Goal: Task Accomplishment & Management: Complete application form

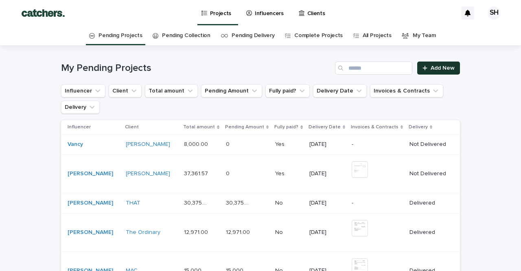
click at [429, 68] on div at bounding box center [426, 68] width 8 height 6
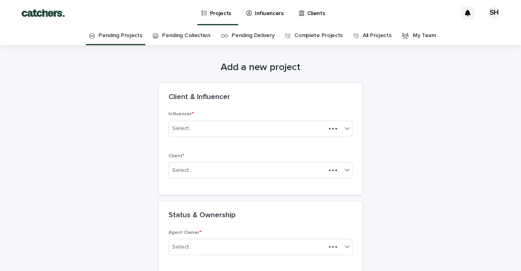
scroll to position [26, 0]
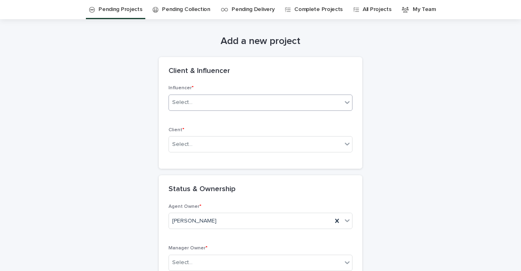
click at [260, 96] on div "Select..." at bounding box center [255, 102] width 173 height 13
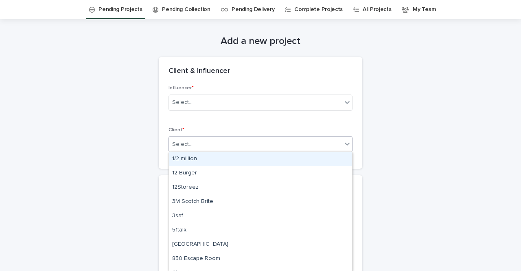
click at [216, 143] on div "Select..." at bounding box center [255, 143] width 173 height 13
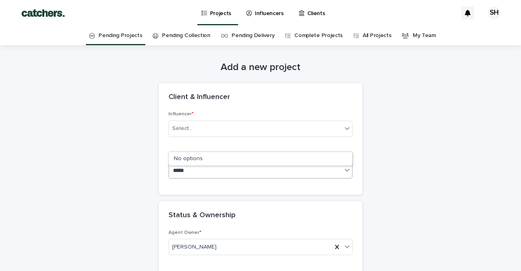
scroll to position [0, 0]
type input "*****"
click at [314, 12] on p "Clients" at bounding box center [316, 8] width 18 height 17
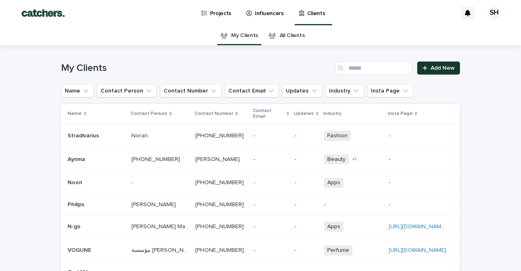
click at [443, 71] on link "Add New" at bounding box center [438, 67] width 43 height 13
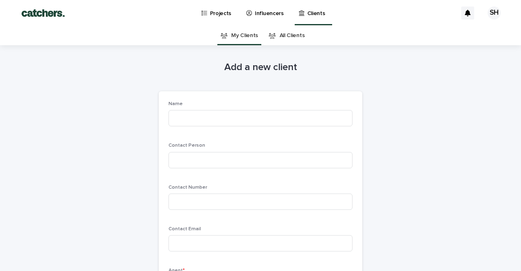
scroll to position [26, 0]
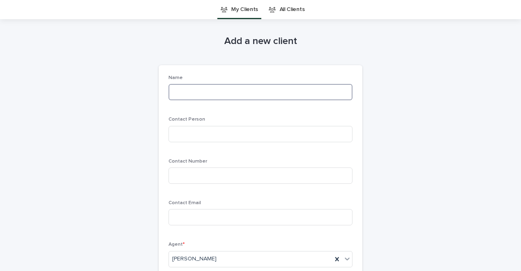
click at [247, 87] on input at bounding box center [260, 92] width 184 height 16
type input "******"
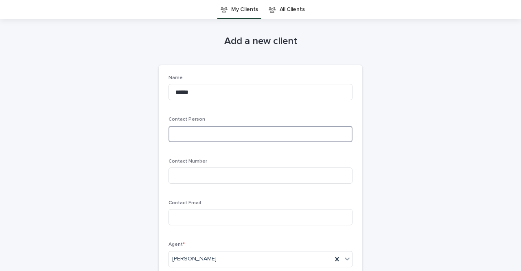
click at [218, 129] on input at bounding box center [260, 134] width 184 height 16
type input "****"
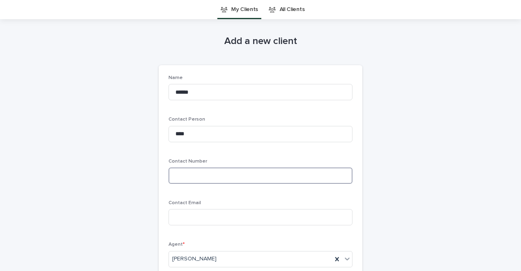
click at [216, 175] on input at bounding box center [260, 175] width 184 height 16
drag, startPoint x: 229, startPoint y: 174, endPoint x: 137, endPoint y: 171, distance: 92.0
click at [137, 172] on div "**********" at bounding box center [260, 244] width 399 height 451
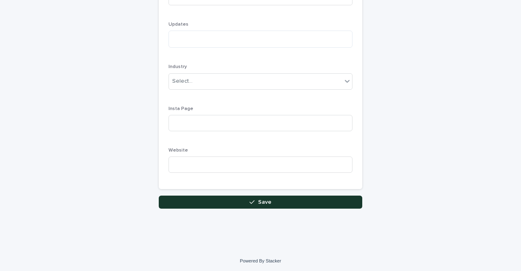
scroll to position [287, 0]
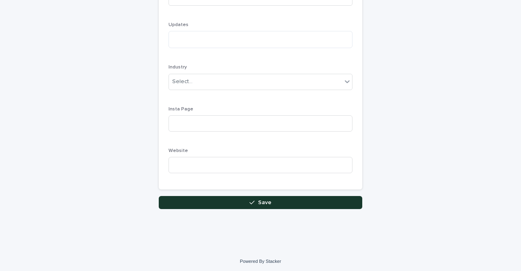
type input "**********"
click at [252, 199] on icon "button" at bounding box center [251, 202] width 5 height 6
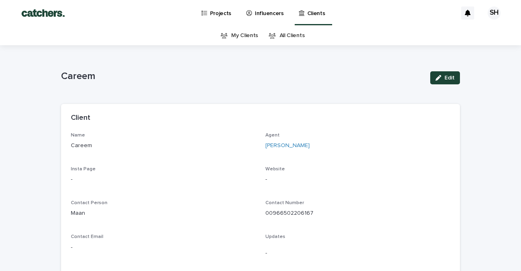
click at [218, 11] on p "Projects" at bounding box center [221, 8] width 22 height 17
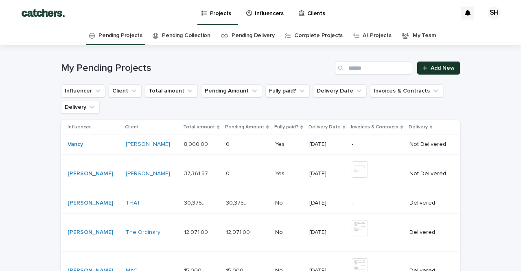
click at [443, 63] on link "Add New" at bounding box center [438, 67] width 43 height 13
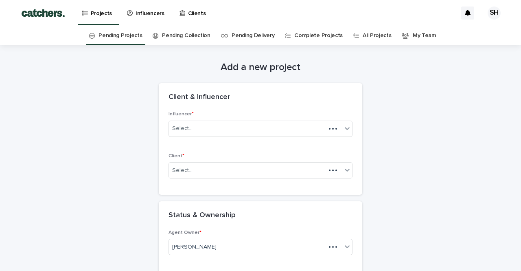
scroll to position [26, 0]
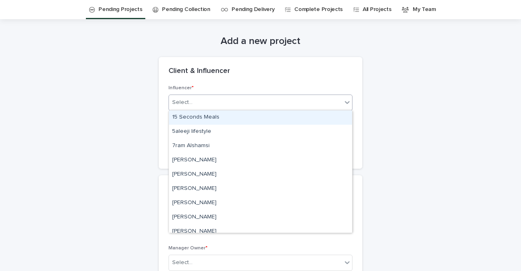
click at [264, 101] on div "Select..." at bounding box center [255, 102] width 173 height 13
type input "****"
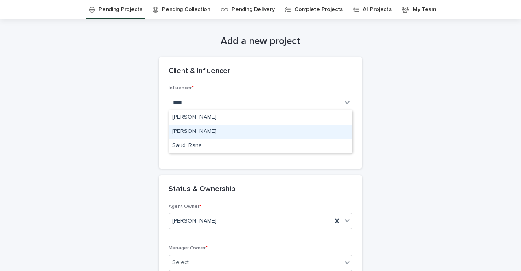
click at [249, 125] on div "[PERSON_NAME]" at bounding box center [260, 131] width 183 height 14
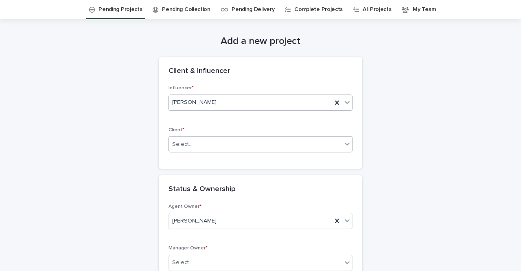
click at [240, 141] on div "Select..." at bounding box center [255, 143] width 173 height 13
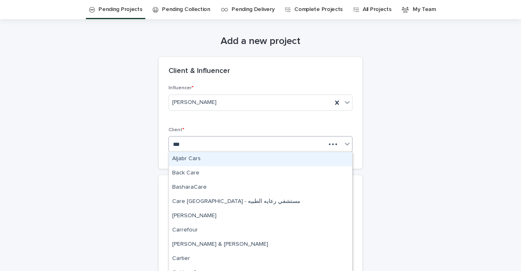
type input "****"
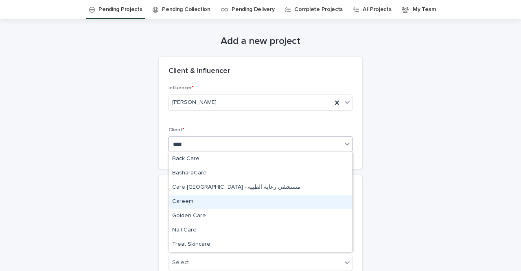
click at [229, 199] on div "Careem" at bounding box center [260, 201] width 183 height 14
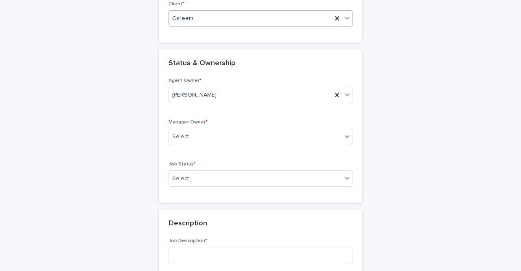
scroll to position [157, 0]
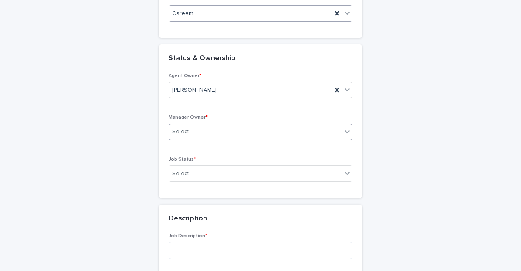
click at [228, 131] on div "Select..." at bounding box center [255, 131] width 173 height 13
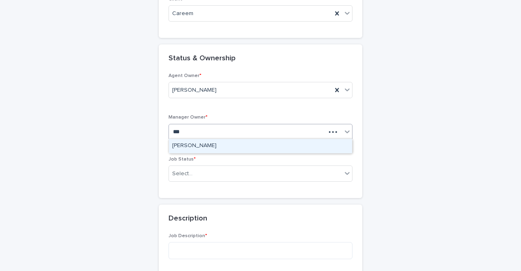
type input "****"
click at [226, 145] on div "[PERSON_NAME]" at bounding box center [260, 146] width 183 height 14
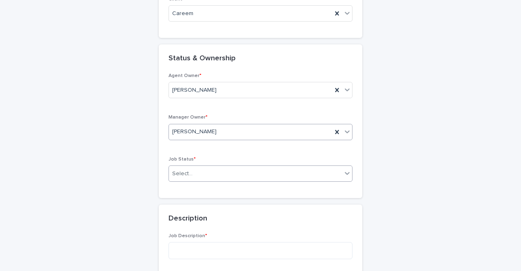
click at [218, 177] on div "Select..." at bounding box center [255, 173] width 173 height 13
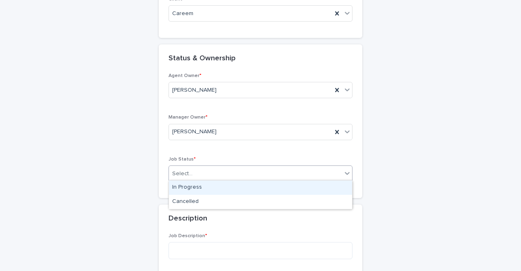
click at [219, 185] on div "In Progress" at bounding box center [260, 187] width 183 height 14
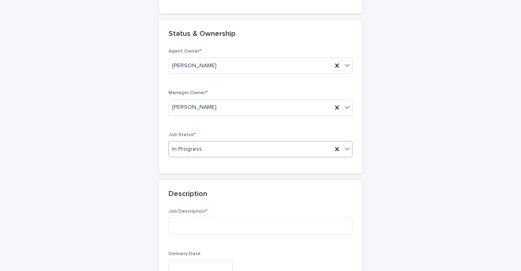
scroll to position [184, 0]
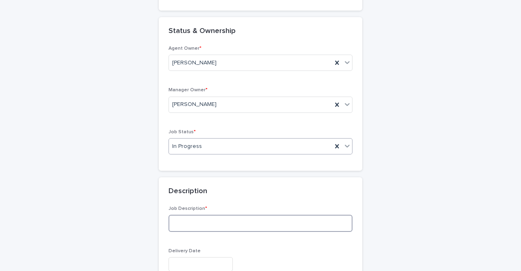
click at [216, 219] on textarea at bounding box center [260, 222] width 184 height 17
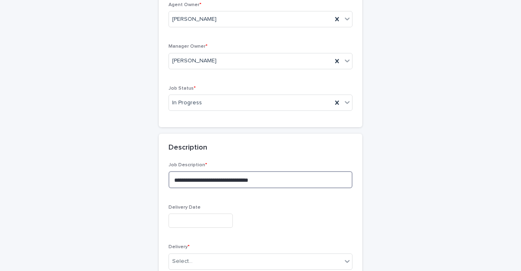
scroll to position [228, 0]
type textarea "**********"
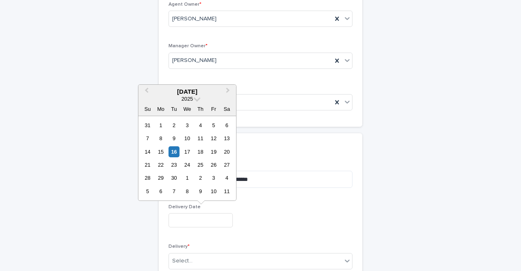
click at [196, 218] on input "text" at bounding box center [200, 220] width 64 height 14
click at [173, 166] on div "23" at bounding box center [173, 164] width 11 height 11
type input "**********"
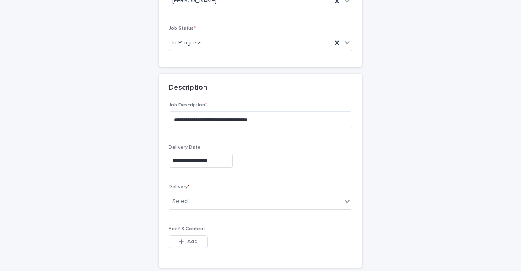
scroll to position [288, 0]
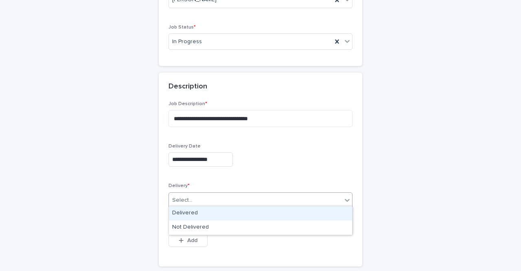
click at [182, 196] on div "Select..." at bounding box center [182, 200] width 20 height 9
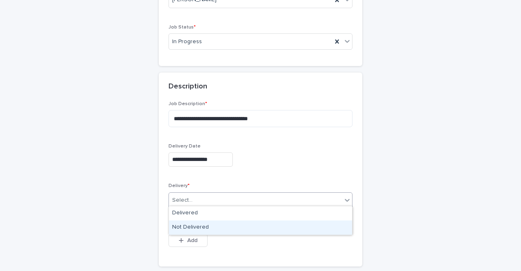
click at [190, 224] on div "Not Delivered" at bounding box center [260, 227] width 183 height 14
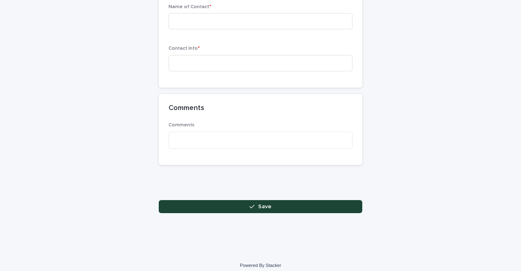
scroll to position [948, 0]
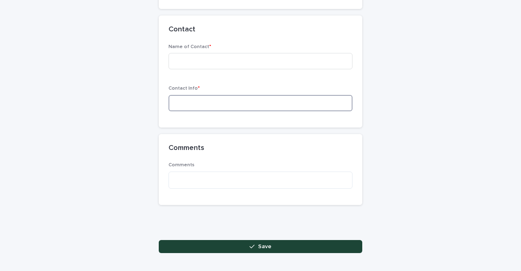
click at [221, 103] on input at bounding box center [260, 103] width 184 height 16
paste input "**********"
type input "**********"
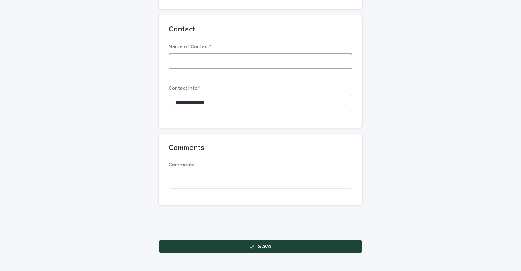
click at [201, 53] on input at bounding box center [260, 61] width 184 height 16
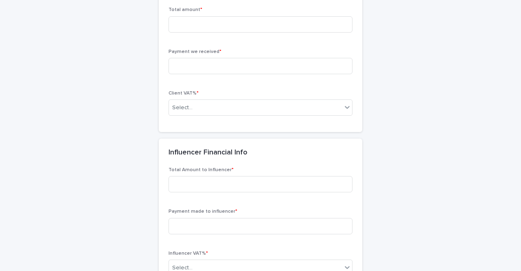
scroll to position [640, 0]
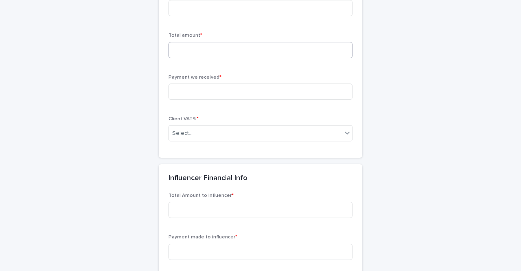
type input "****"
click at [188, 46] on input at bounding box center [260, 50] width 184 height 16
type input "*"
type input "*****"
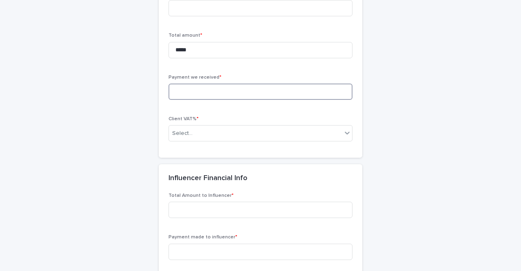
click at [193, 89] on input at bounding box center [260, 91] width 184 height 16
type input "*"
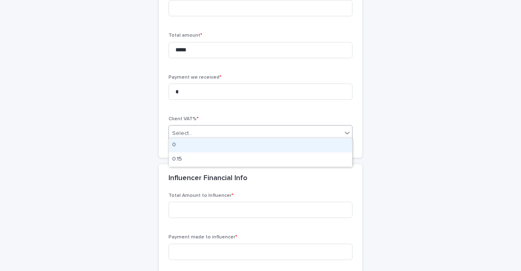
click at [202, 127] on div "Select..." at bounding box center [255, 133] width 173 height 13
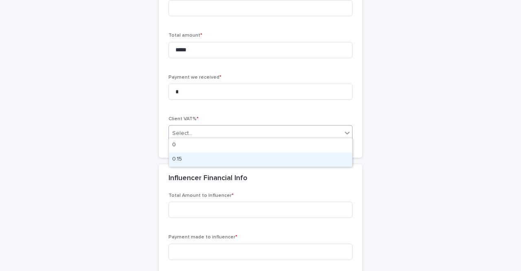
click at [201, 156] on div "0.15" at bounding box center [260, 159] width 183 height 14
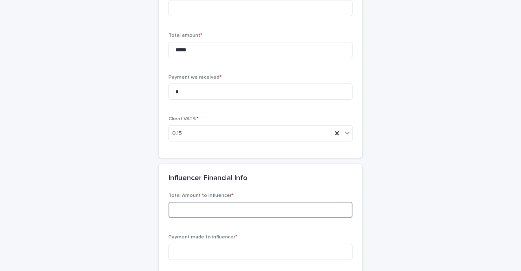
click at [194, 209] on input at bounding box center [260, 209] width 184 height 16
type input "*"
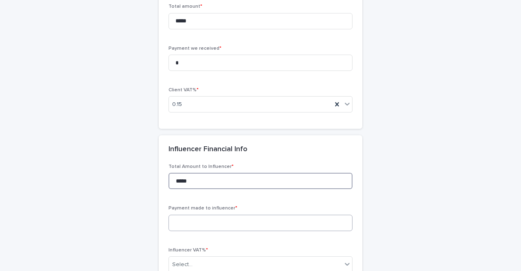
scroll to position [670, 0]
type input "*****"
click at [194, 213] on input at bounding box center [260, 221] width 184 height 16
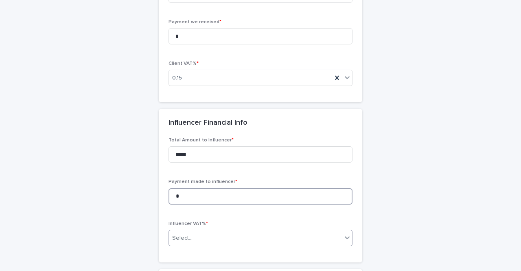
scroll to position [696, 0]
type input "*"
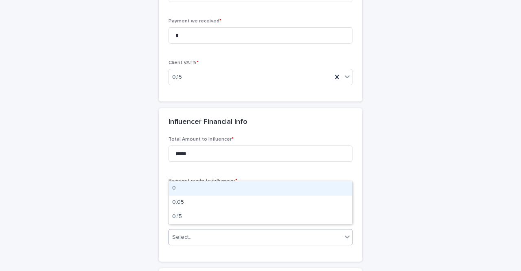
click at [194, 230] on div "Select..." at bounding box center [255, 236] width 173 height 13
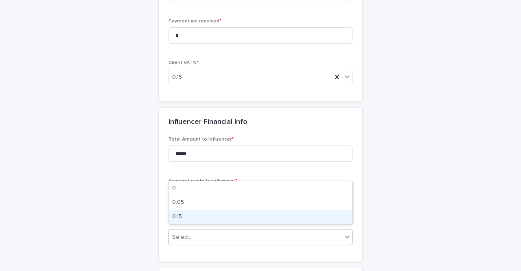
click at [194, 212] on div "0.15" at bounding box center [260, 216] width 183 height 14
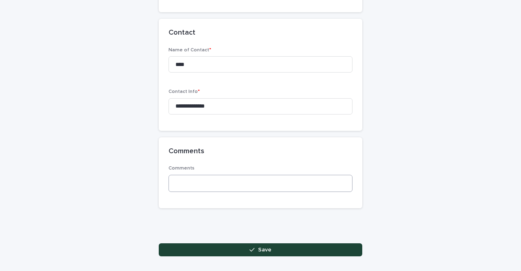
scroll to position [952, 0]
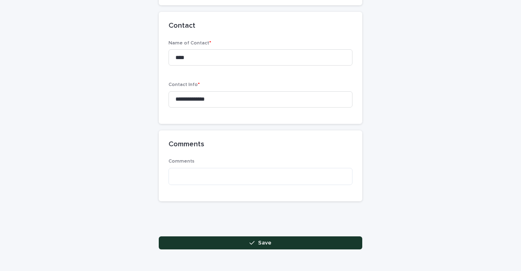
click at [233, 237] on button "Save" at bounding box center [260, 242] width 203 height 13
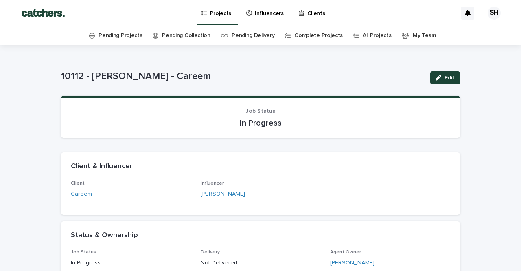
click at [216, 11] on p "Projects" at bounding box center [221, 8] width 22 height 17
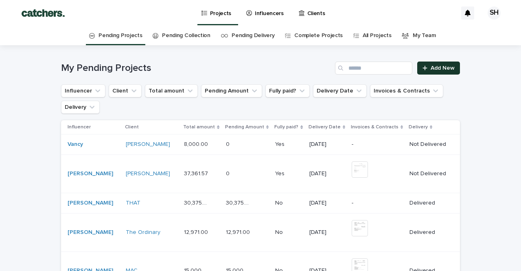
click at [440, 67] on span "Add New" at bounding box center [442, 68] width 24 height 6
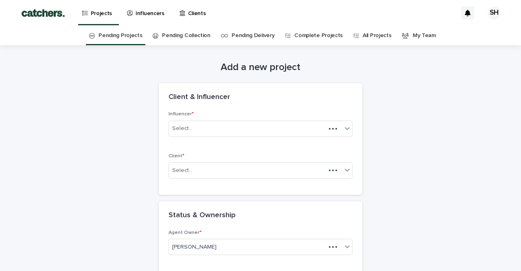
scroll to position [26, 0]
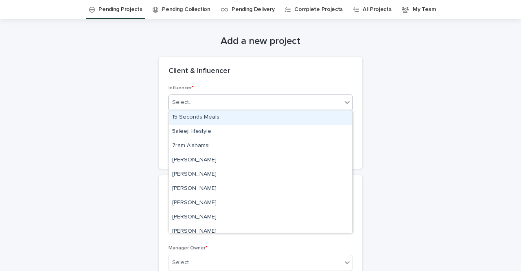
click at [279, 98] on div "Select..." at bounding box center [255, 102] width 173 height 13
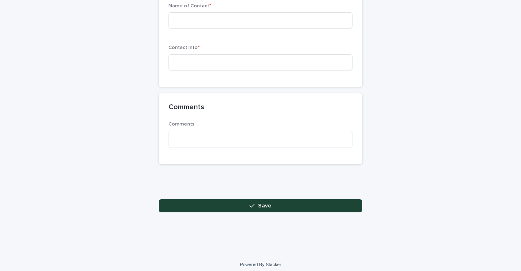
scroll to position [988, 0]
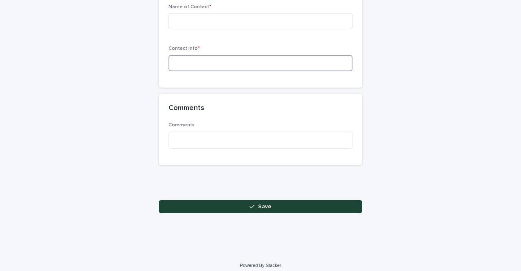
click at [194, 58] on input at bounding box center [260, 63] width 184 height 16
paste input "**********"
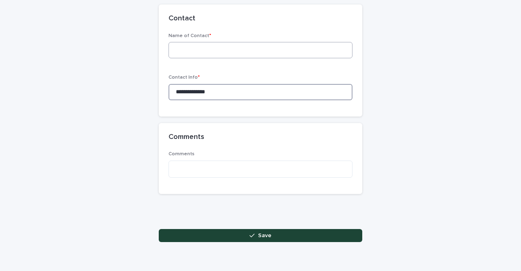
type input "**********"
click at [189, 42] on input at bounding box center [260, 50] width 184 height 16
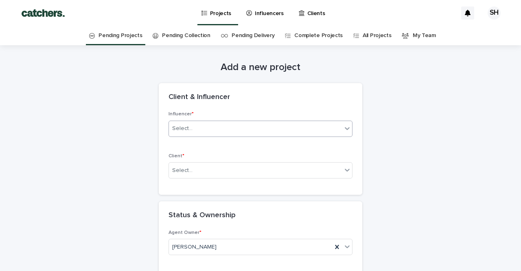
scroll to position [0, 0]
type input "*****"
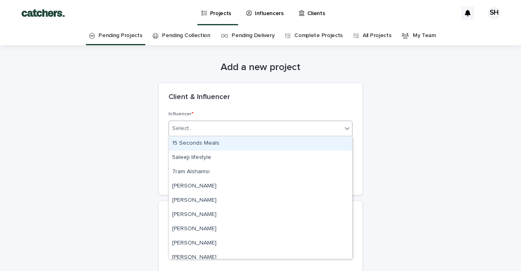
click at [198, 128] on div "Select..." at bounding box center [255, 128] width 173 height 13
type input "****"
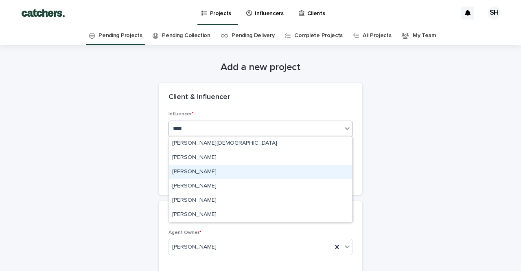
click at [203, 171] on div "[PERSON_NAME]" at bounding box center [260, 172] width 183 height 14
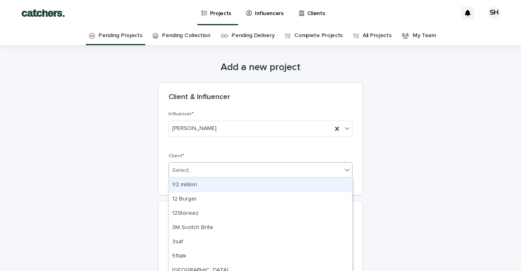
click at [203, 169] on div "Select..." at bounding box center [255, 170] width 173 height 13
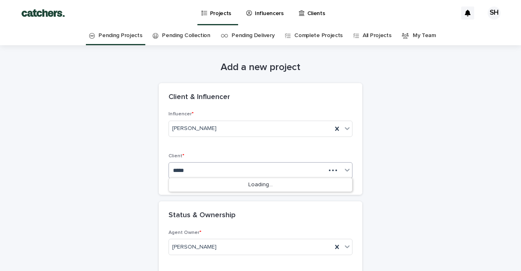
type input "******"
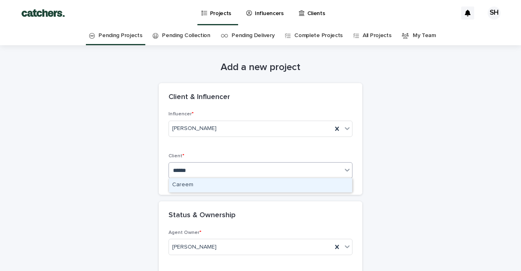
drag, startPoint x: 195, startPoint y: 182, endPoint x: 192, endPoint y: 185, distance: 4.9
click at [192, 185] on div "Careem" at bounding box center [260, 185] width 183 height 14
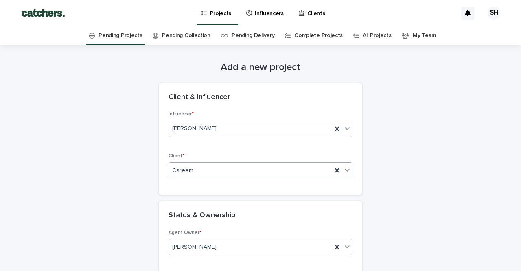
click at [161, 191] on div "Influencer * [PERSON_NAME] Client * option Careem, selected. 0 results availabl…" at bounding box center [260, 152] width 203 height 83
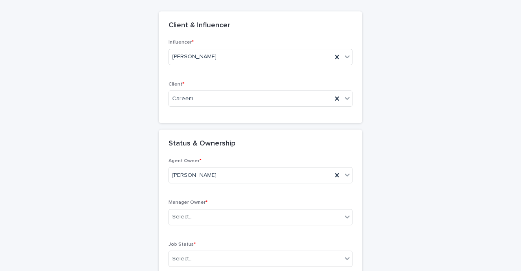
scroll to position [76, 0]
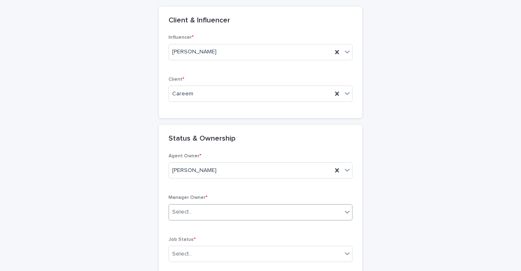
click at [199, 210] on div "Select..." at bounding box center [255, 211] width 173 height 13
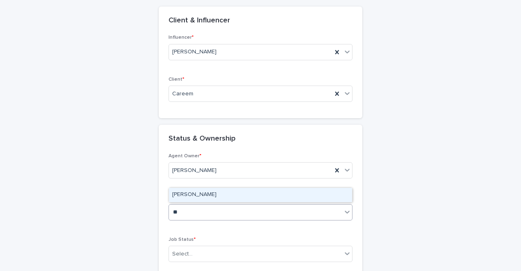
type input "***"
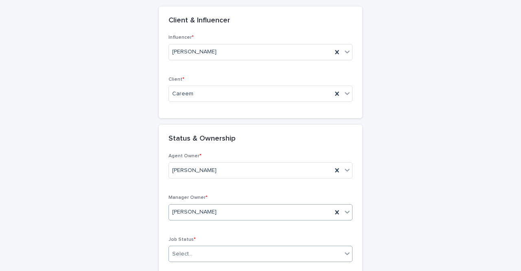
click at [212, 247] on div "Select..." at bounding box center [255, 253] width 173 height 13
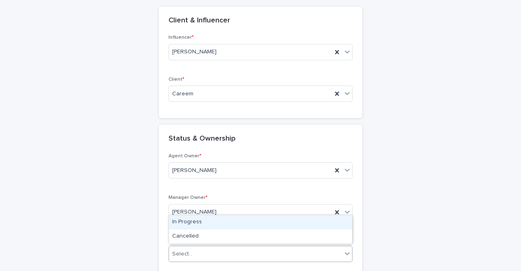
click at [215, 220] on div "In Progress" at bounding box center [260, 222] width 183 height 14
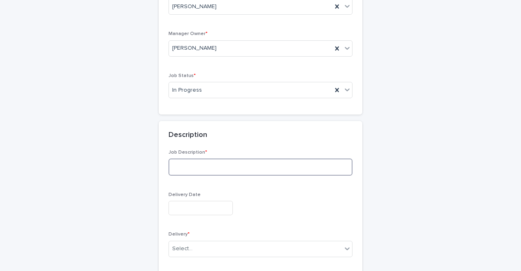
click at [212, 168] on textarea at bounding box center [260, 166] width 184 height 17
type textarea "**********"
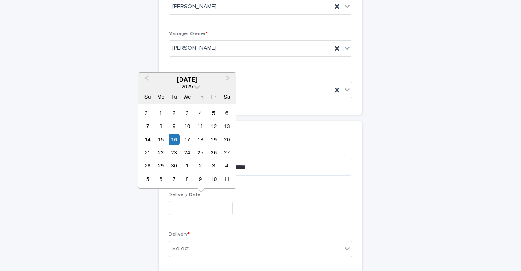
click at [179, 206] on input "text" at bounding box center [200, 208] width 64 height 14
click at [202, 154] on div "25" at bounding box center [200, 152] width 11 height 11
type input "**********"
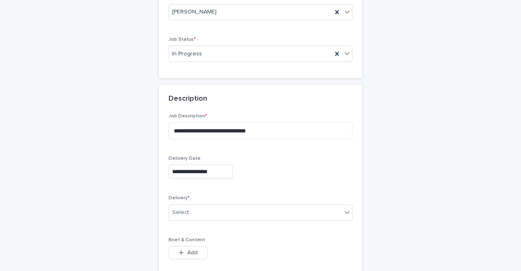
scroll to position [277, 0]
click at [202, 207] on div "Select..." at bounding box center [255, 211] width 173 height 13
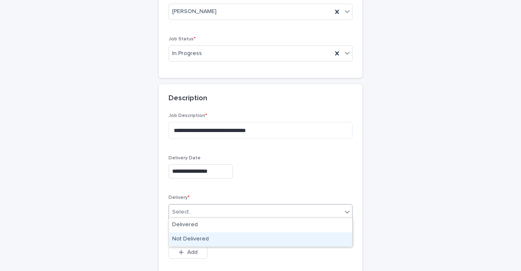
click at [203, 239] on div "Not Delivered" at bounding box center [260, 239] width 183 height 14
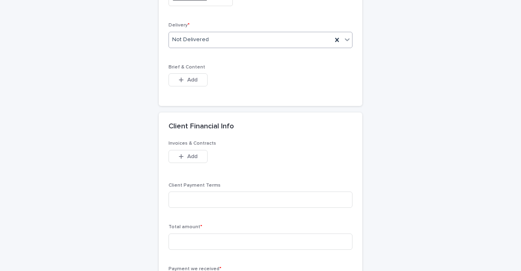
scroll to position [451, 0]
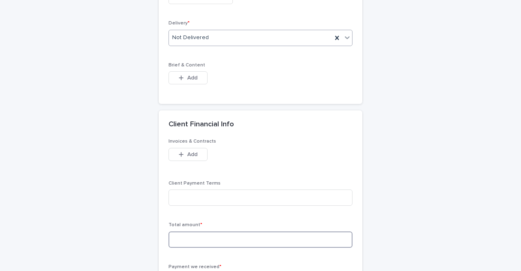
click at [202, 239] on input at bounding box center [260, 239] width 184 height 16
type input "*"
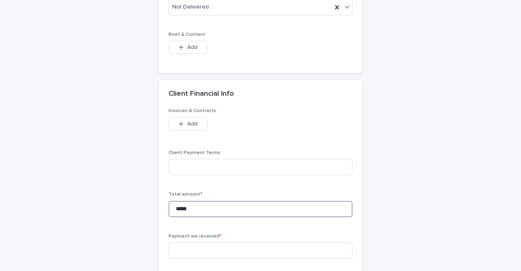
scroll to position [484, 0]
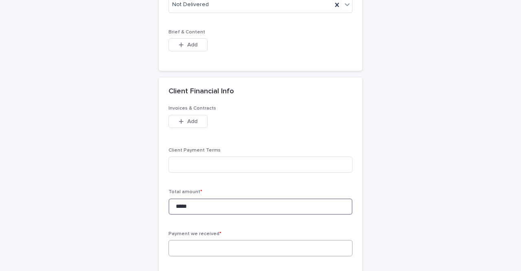
type input "*****"
click at [198, 245] on input at bounding box center [260, 248] width 184 height 16
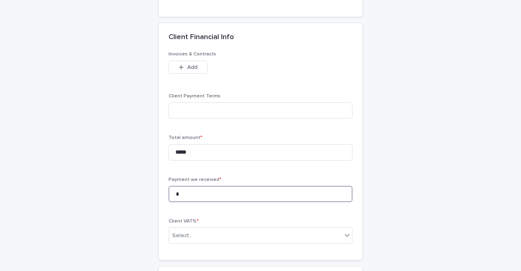
scroll to position [545, 0]
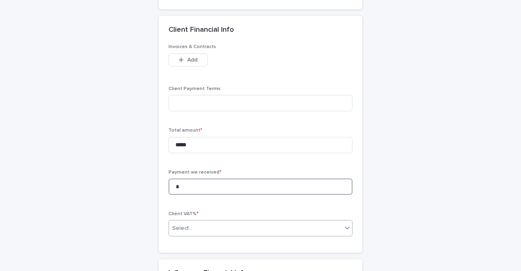
type input "*"
click at [190, 224] on div "Select..." at bounding box center [182, 228] width 20 height 9
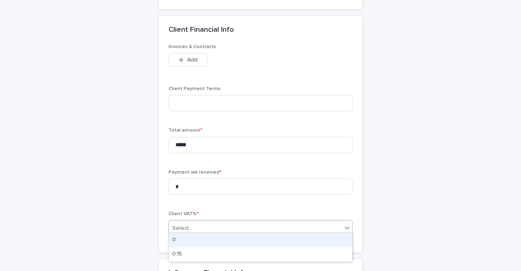
click at [190, 234] on div "0" at bounding box center [260, 240] width 183 height 14
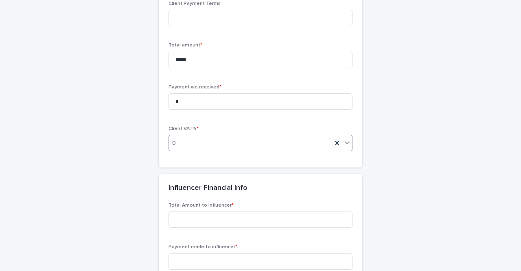
scroll to position [631, 0]
click at [189, 212] on input at bounding box center [260, 219] width 184 height 16
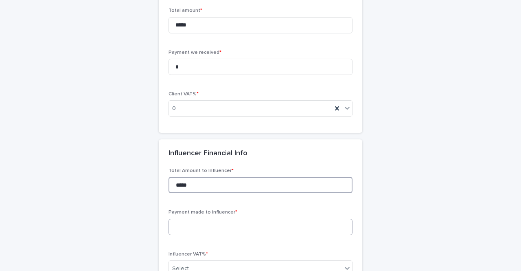
scroll to position [666, 0]
type input "*****"
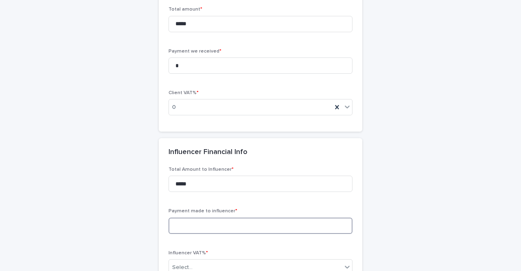
click at [183, 220] on input at bounding box center [260, 225] width 184 height 16
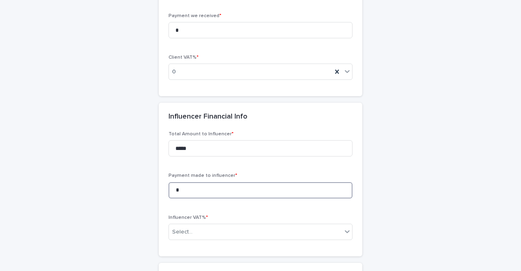
scroll to position [702, 0]
type input "*"
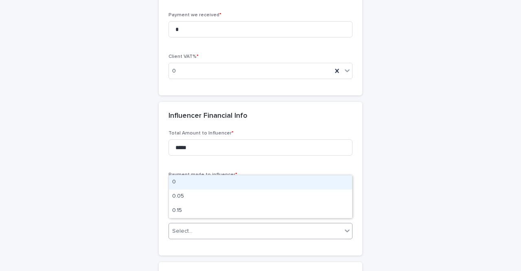
click at [178, 231] on div "Select..." at bounding box center [255, 230] width 173 height 13
click at [192, 185] on div "0" at bounding box center [260, 182] width 183 height 14
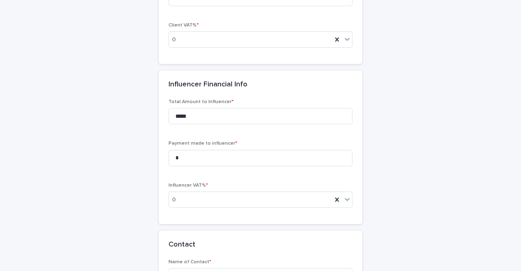
scroll to position [734, 0]
click at [193, 194] on div "0" at bounding box center [250, 198] width 163 height 13
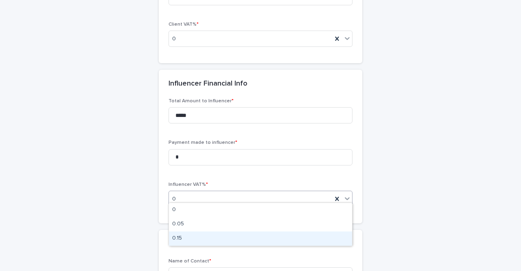
click at [192, 232] on div "0.15" at bounding box center [260, 238] width 183 height 14
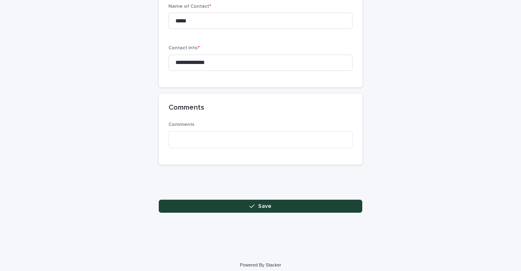
scroll to position [988, 0]
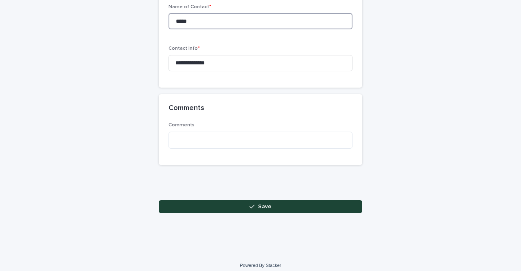
click at [206, 18] on input "*****" at bounding box center [260, 21] width 184 height 16
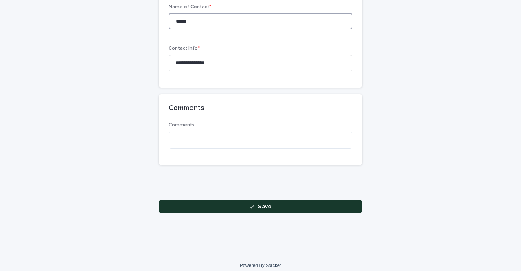
type input "*****"
click at [222, 200] on button "Save" at bounding box center [260, 206] width 203 height 13
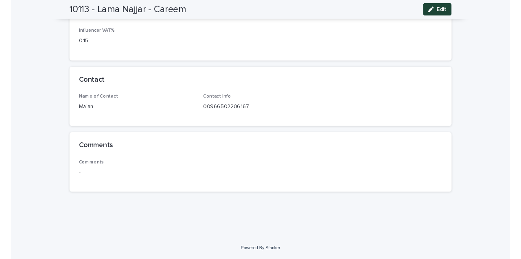
scroll to position [502, 0]
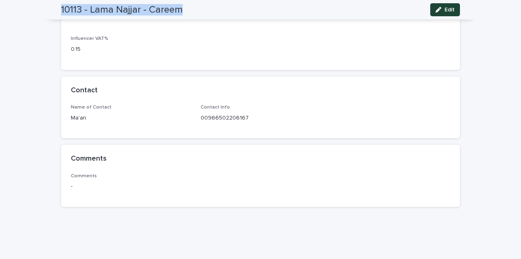
drag, startPoint x: 181, startPoint y: 9, endPoint x: 49, endPoint y: 7, distance: 132.2
click at [49, 7] on div "10113 - Lama Najjar - Careem Edit" at bounding box center [260, 10] width 438 height 20
copy h2 "10113 - Lama Najjar - Careem"
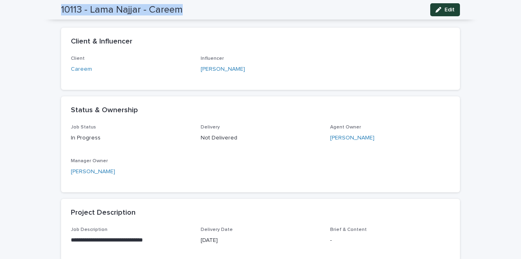
scroll to position [114, 0]
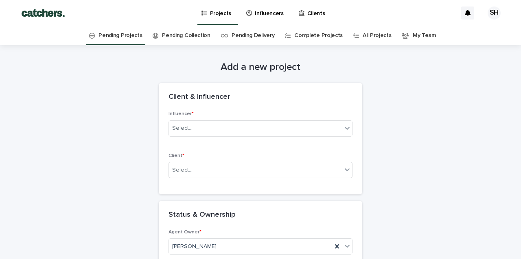
click at [271, 12] on p "Influencers" at bounding box center [269, 8] width 29 height 17
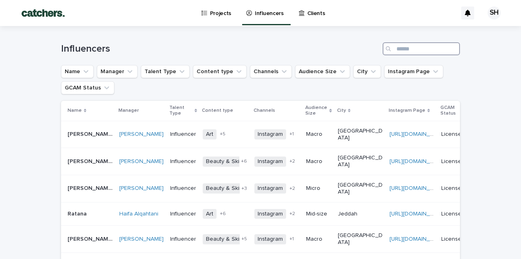
click at [410, 47] on input "Search" at bounding box center [420, 48] width 77 height 13
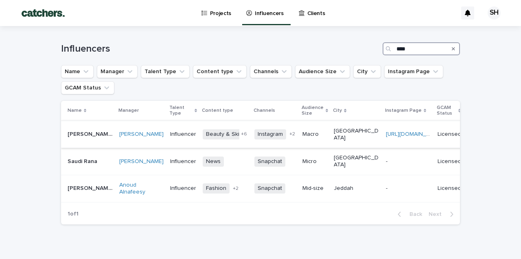
type input "****"
click at [382, 147] on td "[URL][DOMAIN_NAME]" at bounding box center [408, 134] width 52 height 27
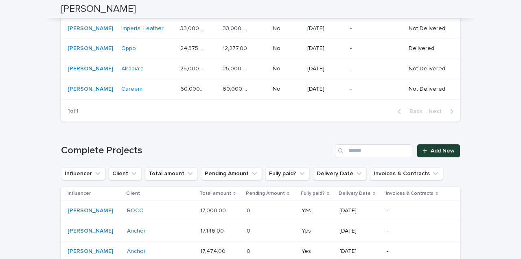
scroll to position [760, 0]
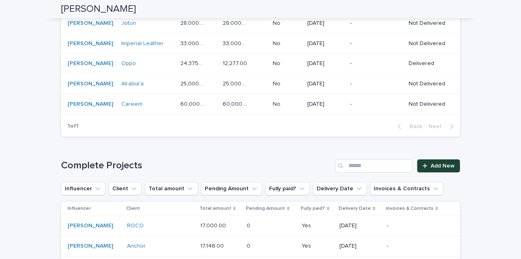
click at [365, 99] on div "-" at bounding box center [375, 103] width 51 height 9
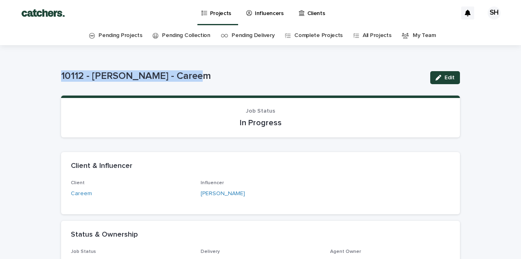
drag, startPoint x: 192, startPoint y: 75, endPoint x: 38, endPoint y: 78, distance: 154.6
copy p "10112 - [PERSON_NAME] - Careem"
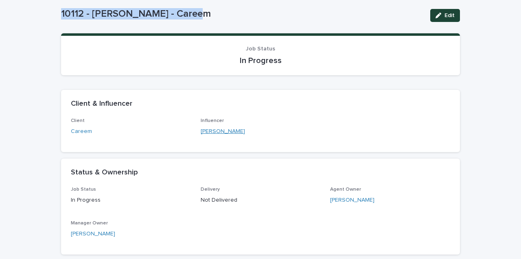
click at [214, 130] on link "[PERSON_NAME]" at bounding box center [223, 131] width 44 height 9
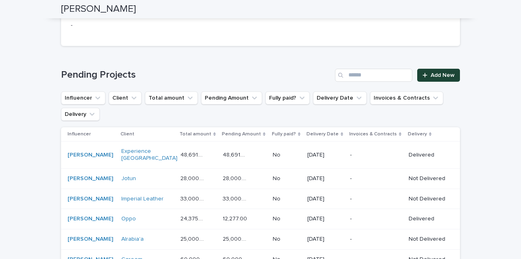
scroll to position [648, 0]
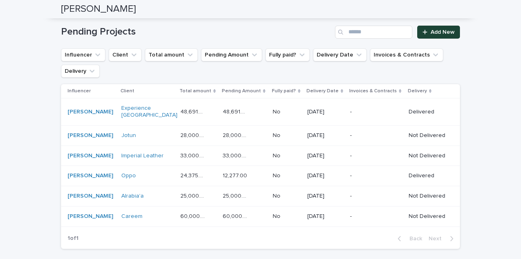
click at [369, 193] on p "-" at bounding box center [375, 196] width 51 height 7
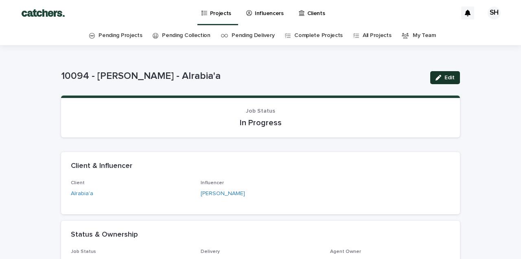
click at [450, 72] on button "Edit" at bounding box center [445, 77] width 30 height 13
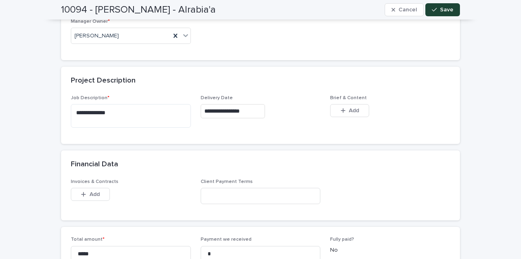
scroll to position [284, 0]
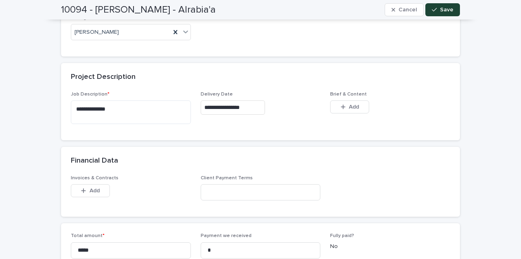
click at [247, 107] on input "**********" at bounding box center [233, 107] width 64 height 14
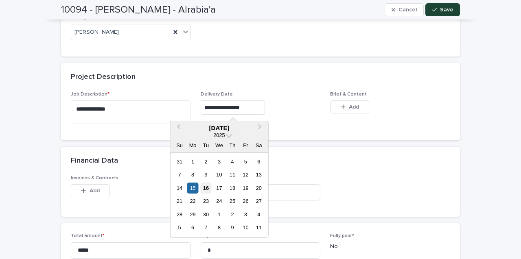
click at [206, 188] on div "16" at bounding box center [205, 188] width 11 height 11
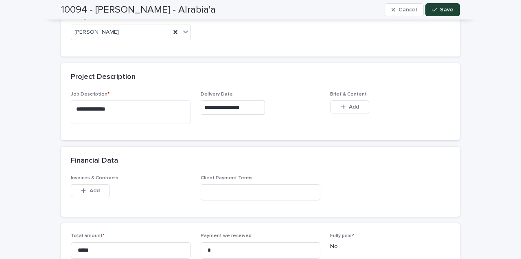
type input "**********"
click at [451, 14] on button "Save" at bounding box center [442, 9] width 35 height 13
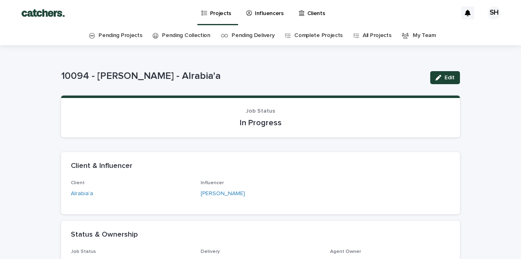
scroll to position [0, 0]
click at [262, 12] on p "Influencers" at bounding box center [269, 8] width 29 height 17
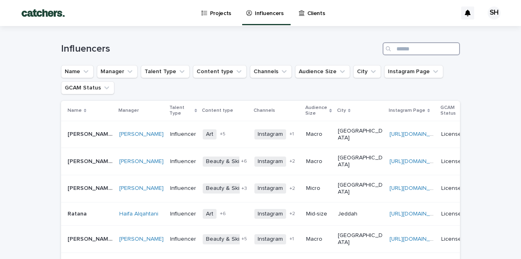
click at [432, 51] on input "Search" at bounding box center [420, 48] width 77 height 13
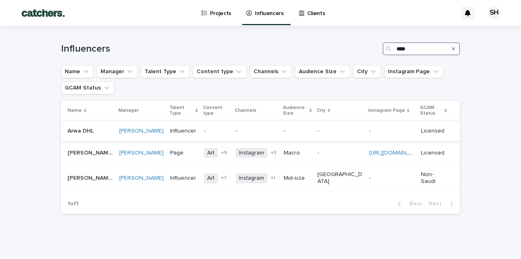
type input "****"
click at [285, 122] on td "-" at bounding box center [297, 131] width 34 height 20
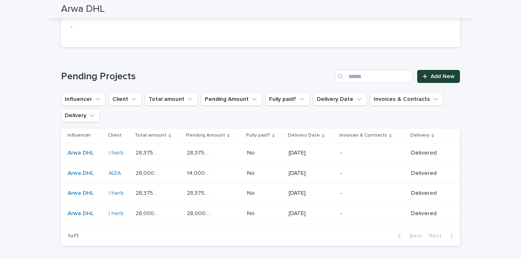
scroll to position [470, 0]
click at [454, 74] on span "Add New" at bounding box center [442, 77] width 24 height 6
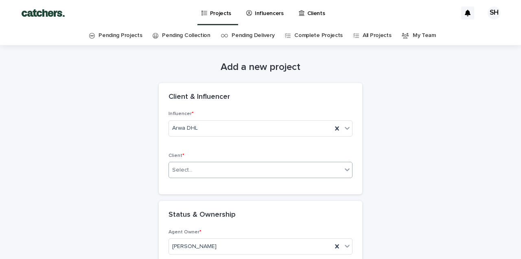
click at [255, 167] on div "Select..." at bounding box center [255, 170] width 173 height 13
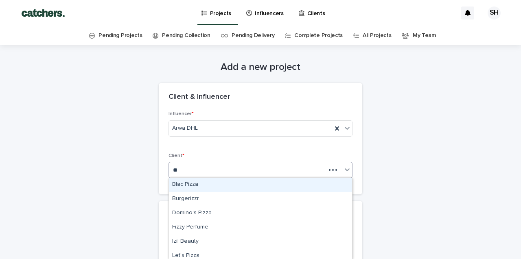
type input "***"
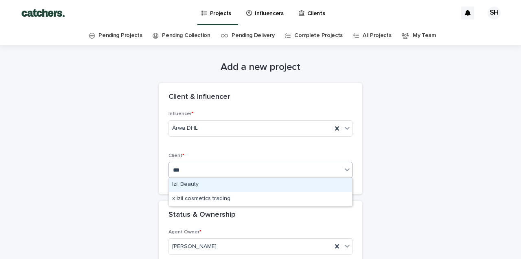
click at [223, 185] on div "Izil Beauty" at bounding box center [260, 185] width 183 height 14
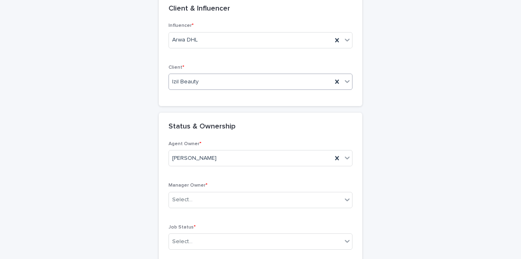
scroll to position [89, 0]
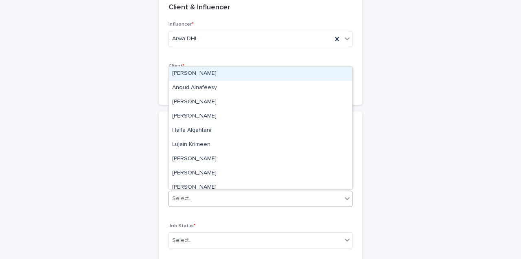
click at [217, 196] on div "Select..." at bounding box center [255, 198] width 173 height 13
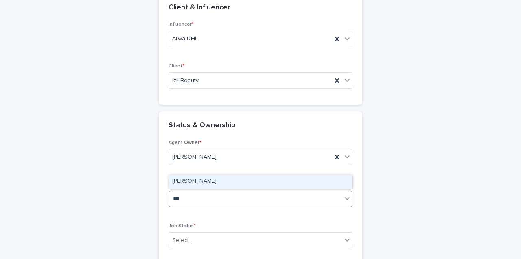
type input "**"
click at [221, 176] on div "[PERSON_NAME]" at bounding box center [260, 182] width 183 height 14
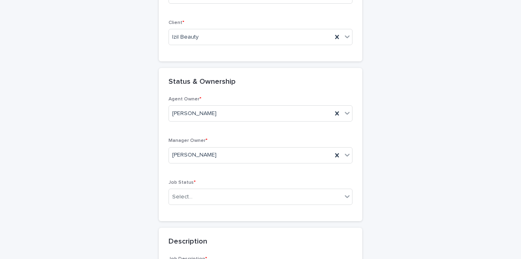
scroll to position [134, 0]
click at [196, 193] on div "Select..." at bounding box center [255, 196] width 173 height 13
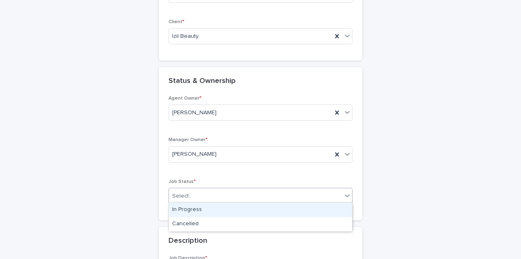
click at [199, 212] on div "In Progress" at bounding box center [260, 210] width 183 height 14
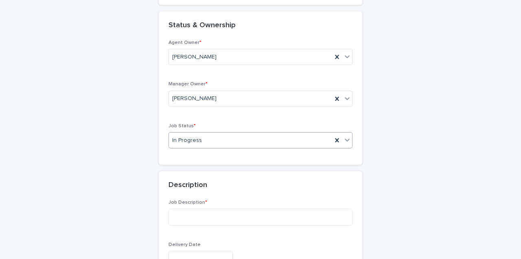
scroll to position [192, 0]
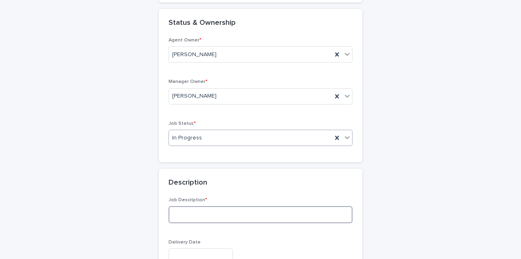
click at [199, 212] on textarea at bounding box center [260, 214] width 184 height 17
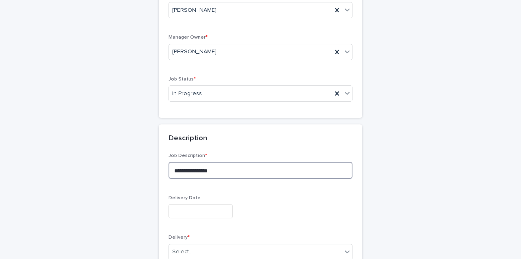
scroll to position [239, 0]
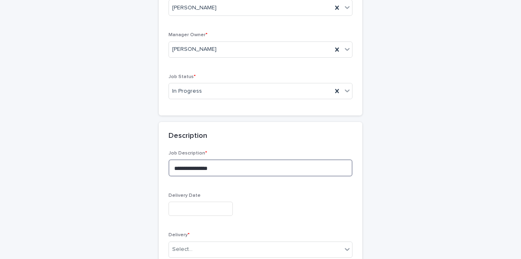
type textarea "**********"
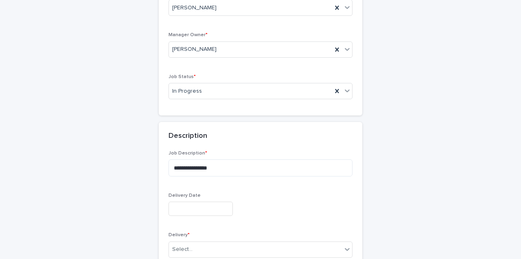
click at [179, 208] on input "text" at bounding box center [200, 209] width 64 height 14
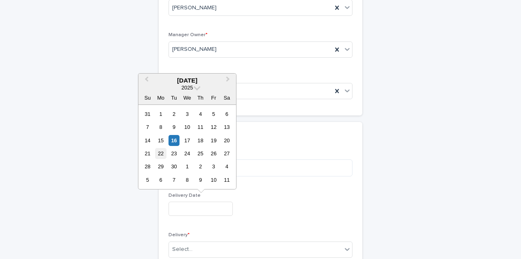
click at [159, 156] on div "22" at bounding box center [160, 153] width 11 height 11
type input "**********"
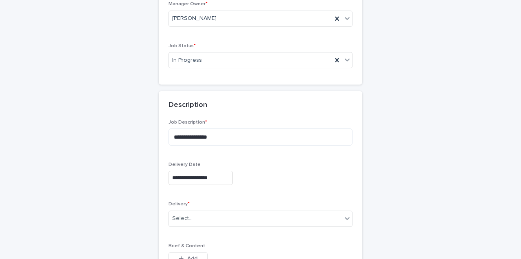
scroll to position [271, 0]
click at [194, 212] on div "Select..." at bounding box center [255, 217] width 173 height 13
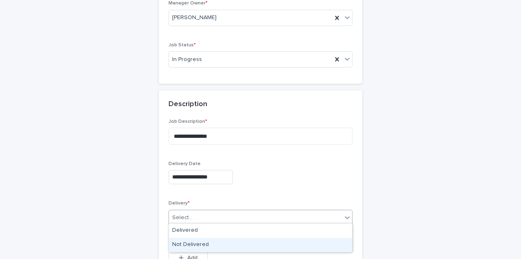
click at [201, 245] on div "Not Delivered" at bounding box center [260, 245] width 183 height 14
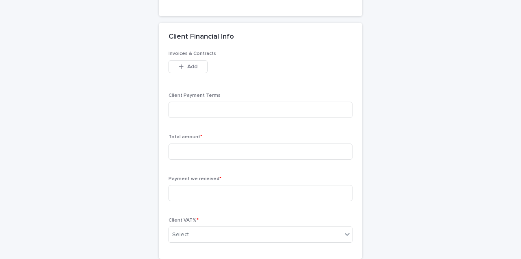
scroll to position [545, 0]
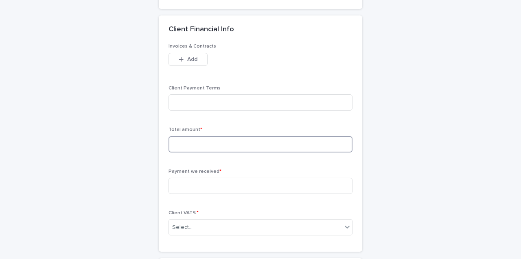
click at [195, 143] on input at bounding box center [260, 144] width 184 height 16
type input "*****"
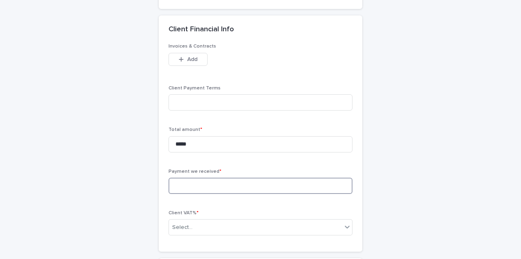
click at [197, 179] on input at bounding box center [260, 186] width 184 height 16
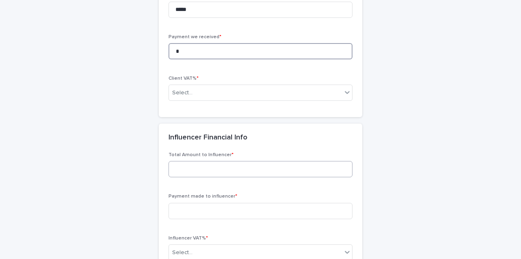
type input "*"
click at [198, 168] on input at bounding box center [260, 169] width 184 height 16
type input "*****"
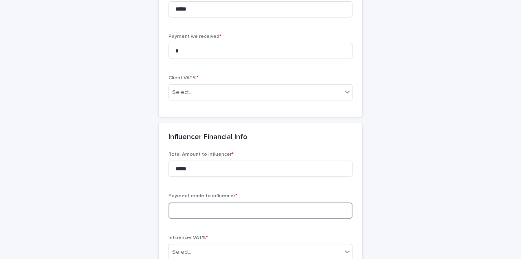
click at [202, 203] on input at bounding box center [260, 211] width 184 height 16
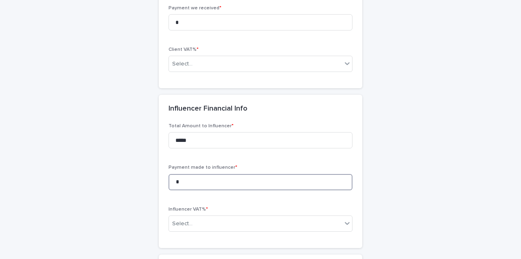
scroll to position [711, 0]
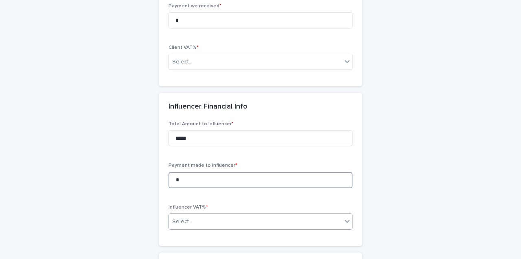
type input "*"
click at [203, 216] on div "Select..." at bounding box center [255, 221] width 173 height 13
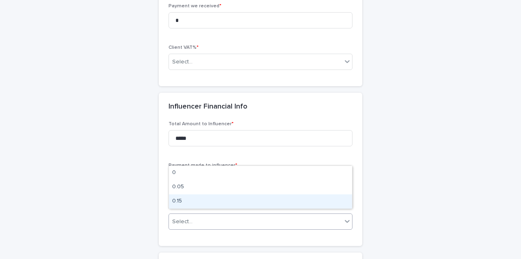
click at [199, 202] on div "0.15" at bounding box center [260, 201] width 183 height 14
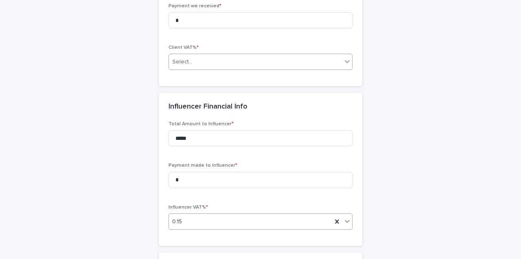
click at [211, 60] on div "Select..." at bounding box center [255, 61] width 173 height 13
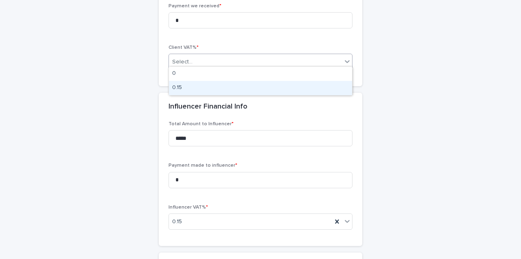
click at [220, 87] on div "0.15" at bounding box center [260, 88] width 183 height 14
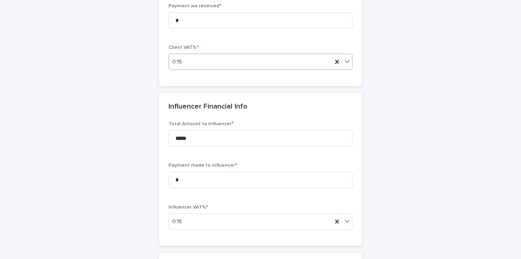
click at [211, 55] on div "0.15" at bounding box center [250, 61] width 163 height 13
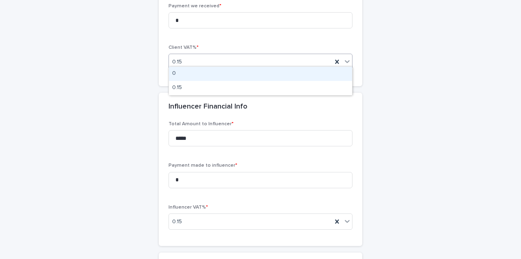
click at [212, 73] on div "0" at bounding box center [260, 74] width 183 height 14
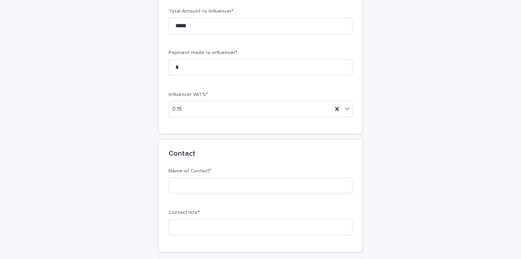
scroll to position [824, 0]
click at [197, 179] on input at bounding box center [260, 185] width 184 height 16
type input "*****"
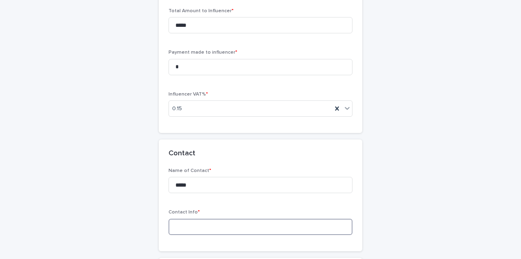
click at [181, 227] on input at bounding box center [260, 227] width 184 height 16
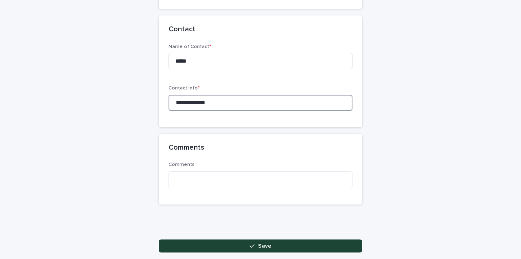
scroll to position [950, 0]
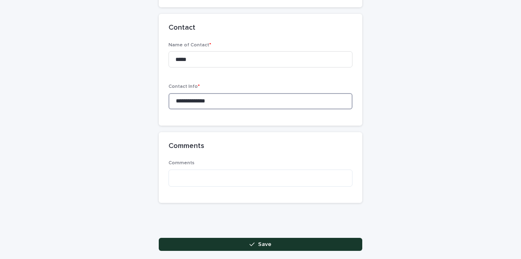
type input "**********"
click at [335, 238] on button "Save" at bounding box center [260, 244] width 203 height 13
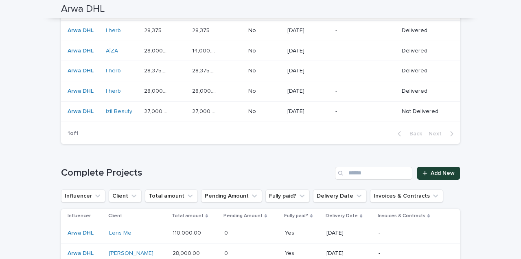
scroll to position [567, 0]
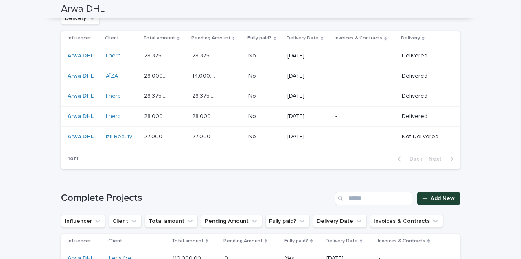
click at [371, 133] on p "-" at bounding box center [360, 136] width 51 height 7
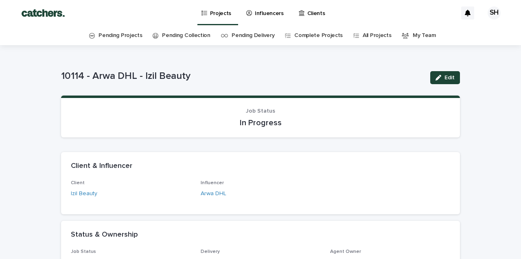
drag, startPoint x: 187, startPoint y: 77, endPoint x: 46, endPoint y: 80, distance: 141.6
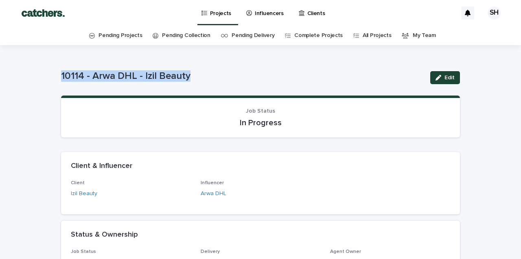
copy p "10114 - Arwa DHL - Izil Beauty"
